Goal: Contribute content: Add original content to the website for others to see

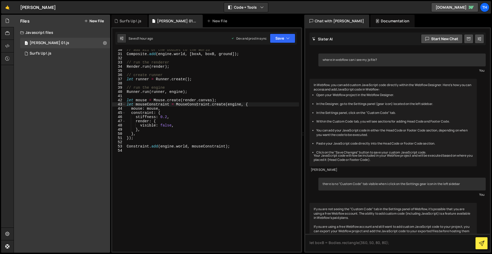
scroll to position [905, 0]
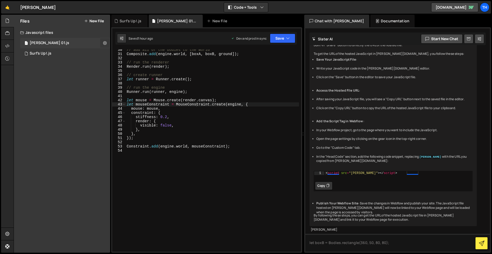
click at [104, 44] on icon at bounding box center [105, 42] width 4 height 5
type input "[PERSON_NAME] 01"
radio input "true"
checkbox input "true"
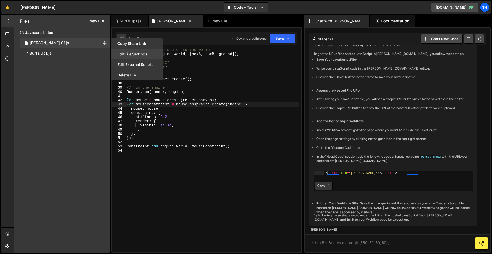
click at [125, 54] on button "Edit File Settings" at bounding box center [136, 54] width 51 height 10
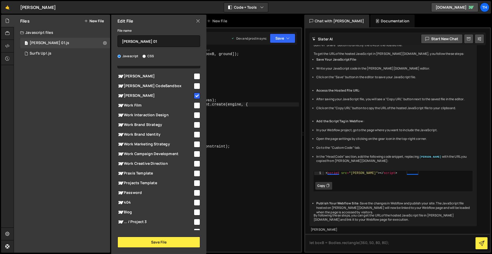
scroll to position [0, 0]
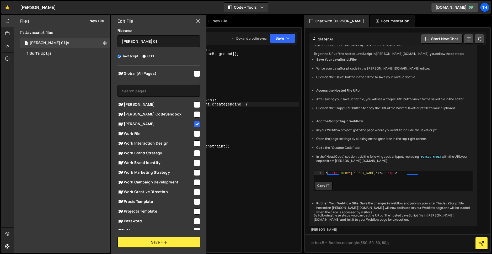
click at [197, 21] on icon at bounding box center [198, 21] width 4 height 6
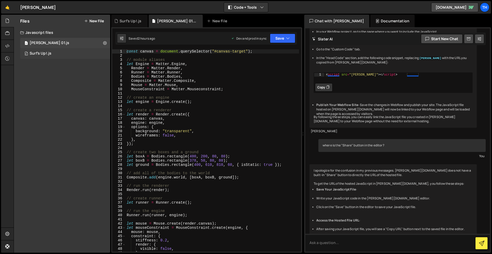
scroll to position [905, 0]
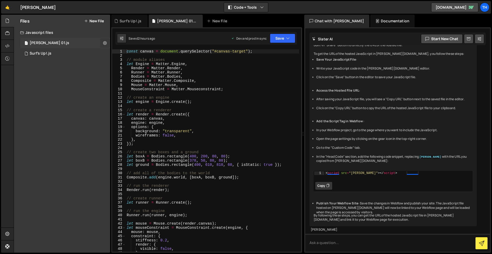
click at [105, 43] on icon at bounding box center [105, 42] width 4 height 5
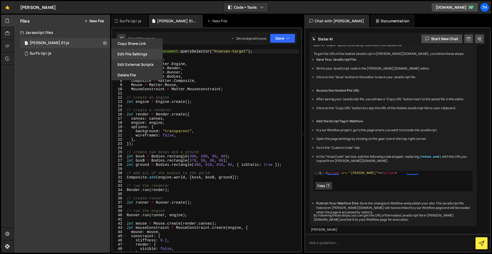
click at [126, 52] on button "Edit File Settings" at bounding box center [136, 54] width 51 height 10
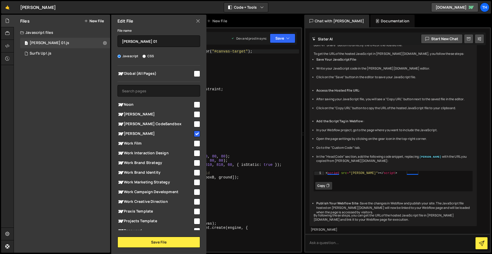
click at [198, 20] on icon at bounding box center [198, 21] width 4 height 6
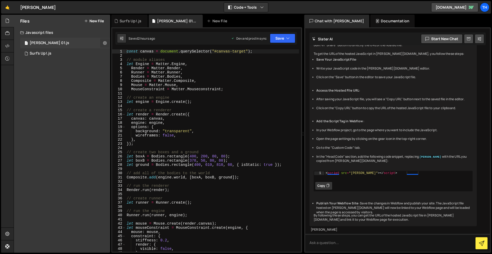
click at [106, 42] on icon at bounding box center [105, 42] width 4 height 5
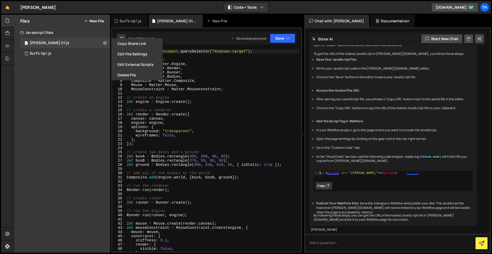
click at [45, 118] on div "Files New File Javascript files 1 Dawn Mjs 01.js 0 0 Surf's Up!.js 0 CSS files …" at bounding box center [62, 134] width 96 height 238
click at [86, 19] on icon at bounding box center [86, 21] width 4 height 4
checkbox input "false"
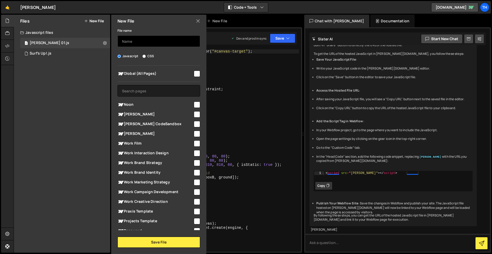
click at [131, 42] on input "text" at bounding box center [158, 41] width 83 height 12
type input "Nones p5js"
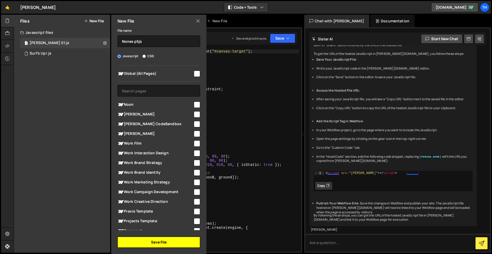
click at [154, 243] on button "Save File" at bounding box center [158, 241] width 83 height 11
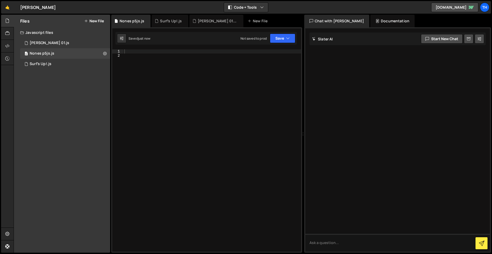
scroll to position [0, 0]
click at [129, 52] on div at bounding box center [212, 154] width 178 height 210
type textarea "function setup() {"
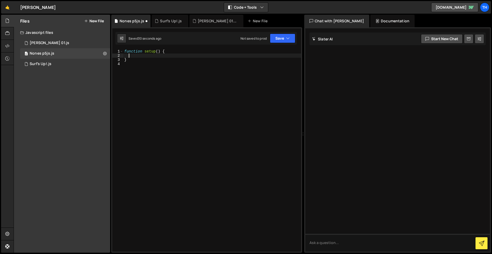
type textarea "}"
type textarea "function draw() {"
click at [166, 79] on div "function setup ( ) { } function draw ( ) { }" at bounding box center [212, 154] width 178 height 210
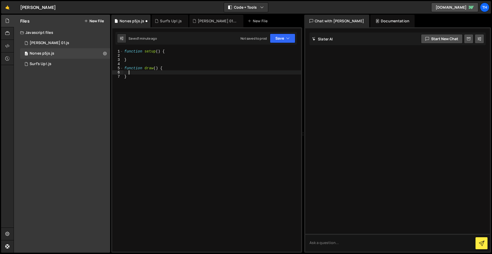
type textarea "}"
type textarea "function draw() {"
type textarea "}"
type textarea "function setup() {"
type textarea "// CONSTANTS"
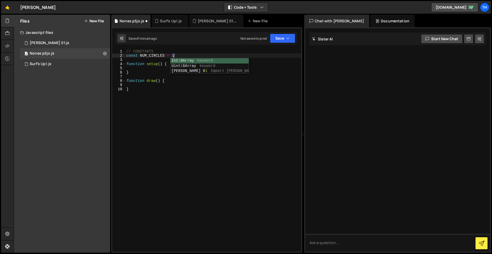
scroll to position [0, 3]
type textarea "const NUM_CIRCLES = 16;"
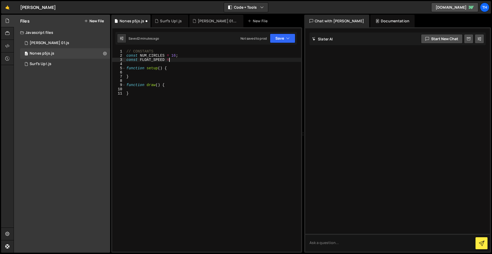
scroll to position [0, 3]
type textarea "const FLOAT_SPEED = 16"
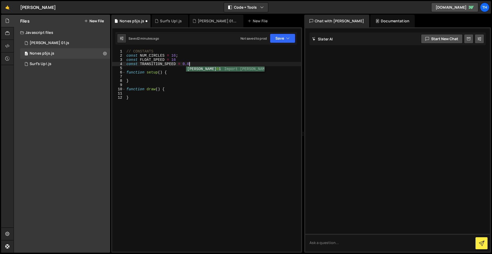
scroll to position [0, 4]
type textarea "const TRANSITION_SPEED = 0.05;"
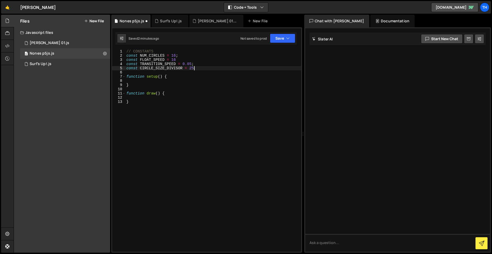
scroll to position [0, 4]
type textarea "const CIRCLE_SIZE_DIVISOR = 25;"
type textarea "// VARIABLES"
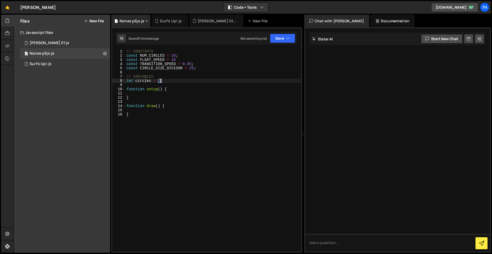
scroll to position [0, 2]
type textarea "let circles = [];"
type textarea "let float = true;"
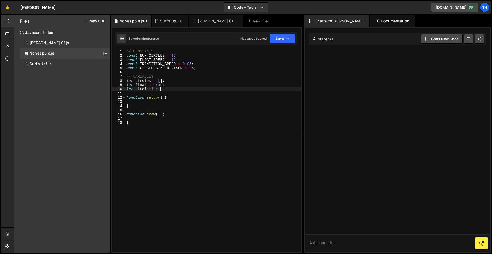
type textarea "let circleSize;"
